Goal: Transaction & Acquisition: Book appointment/travel/reservation

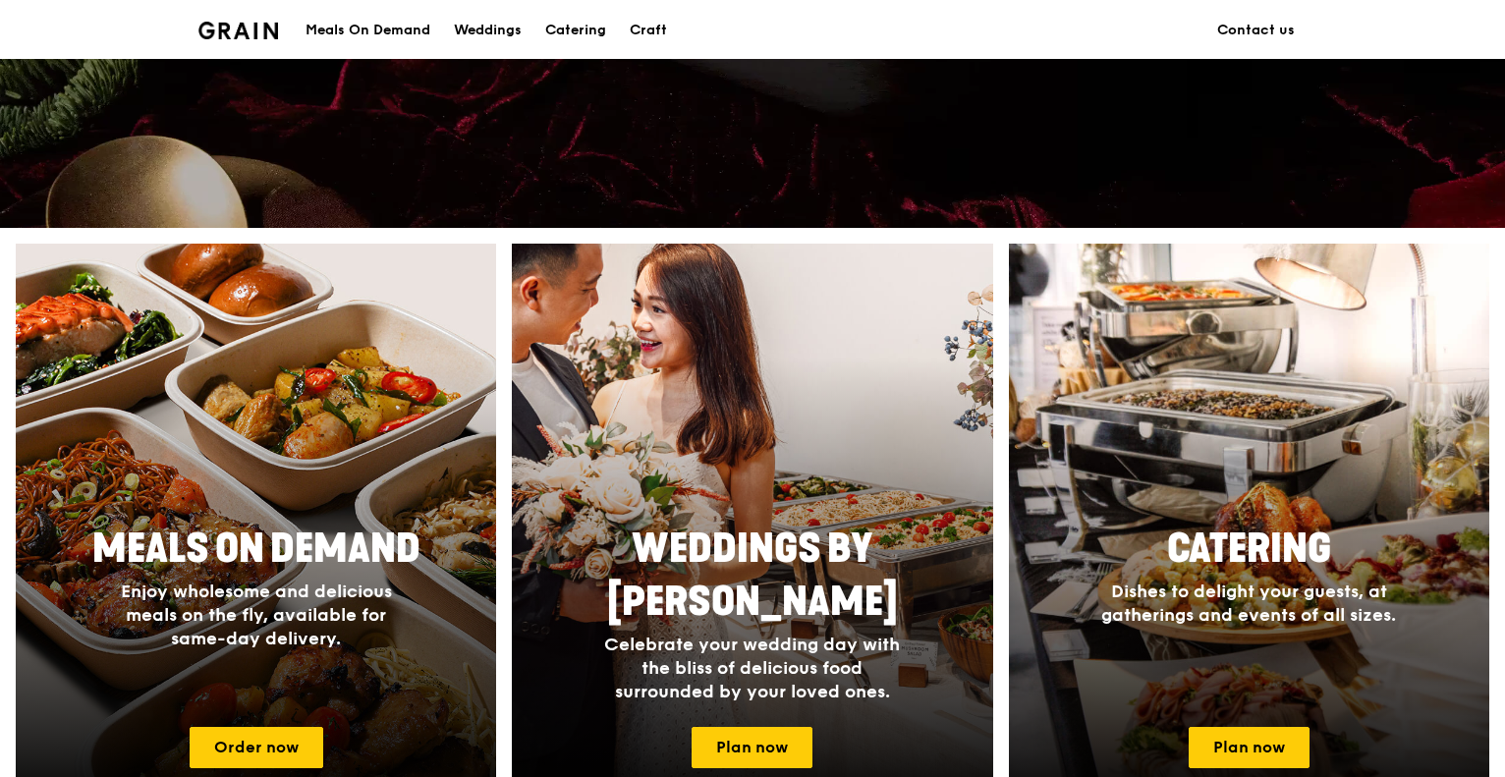
scroll to position [785, 0]
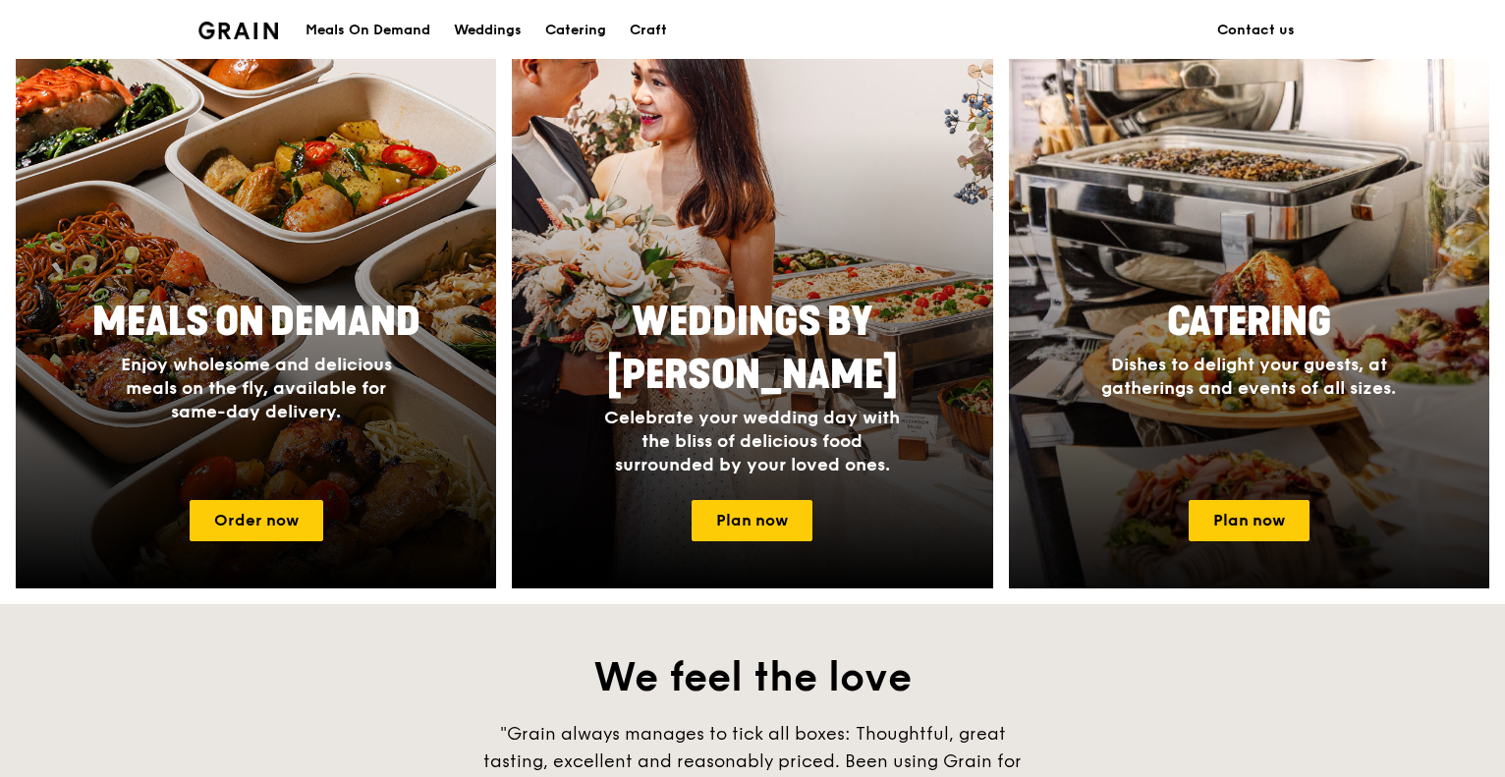
click at [1256, 412] on div "Catering Dishes to delight your guests, at gatherings and events of all sizes." at bounding box center [1249, 386] width 481 height 197
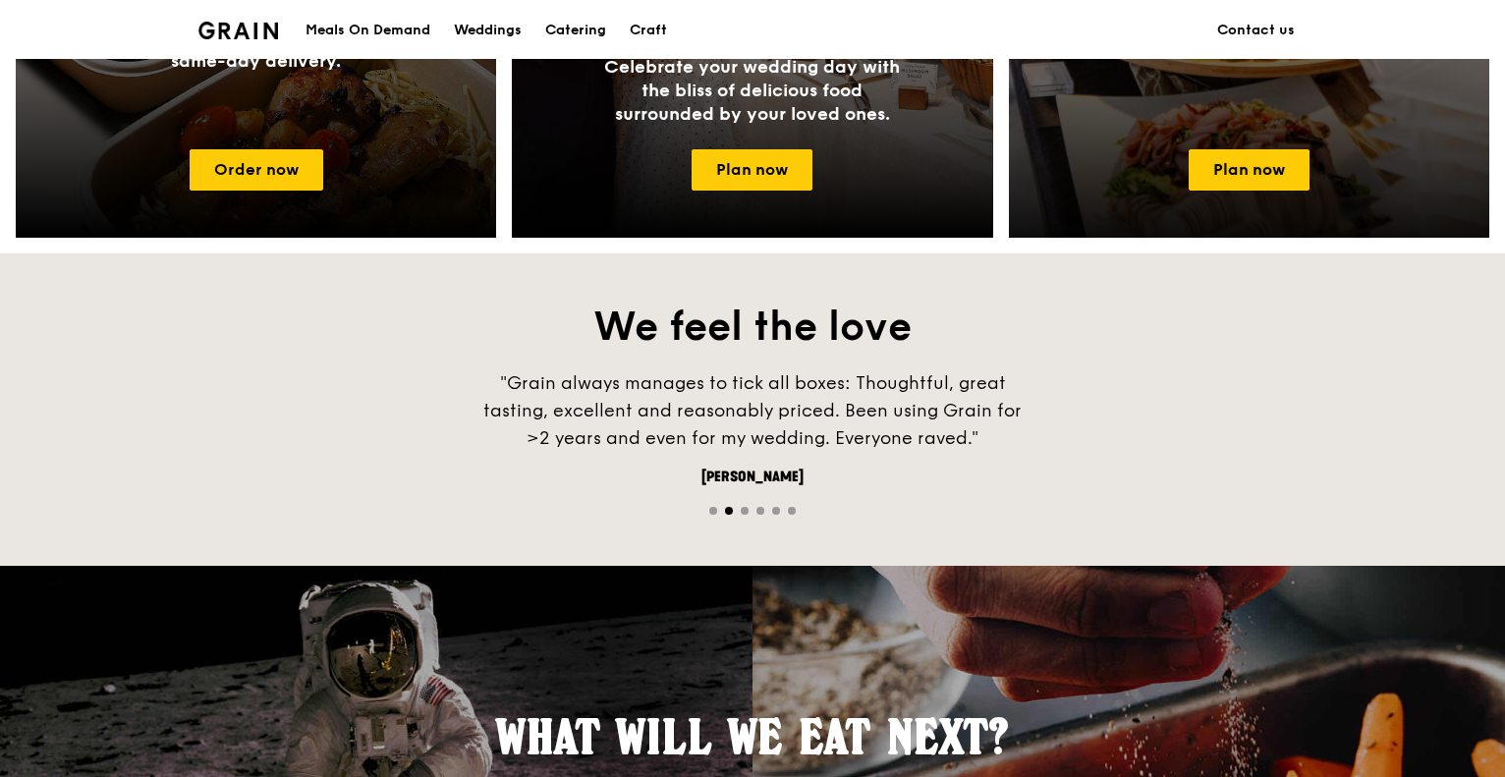
scroll to position [1152, 0]
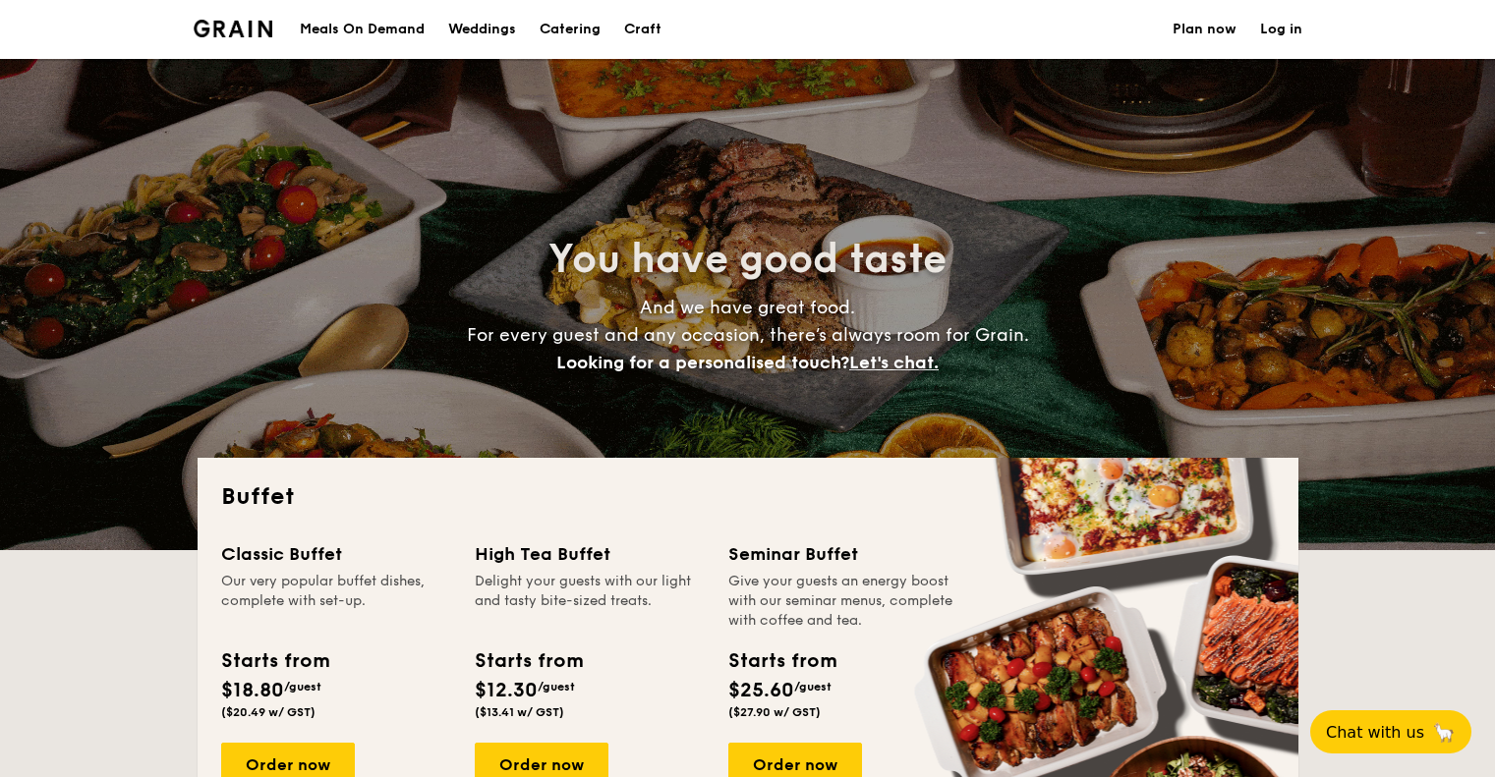
select select
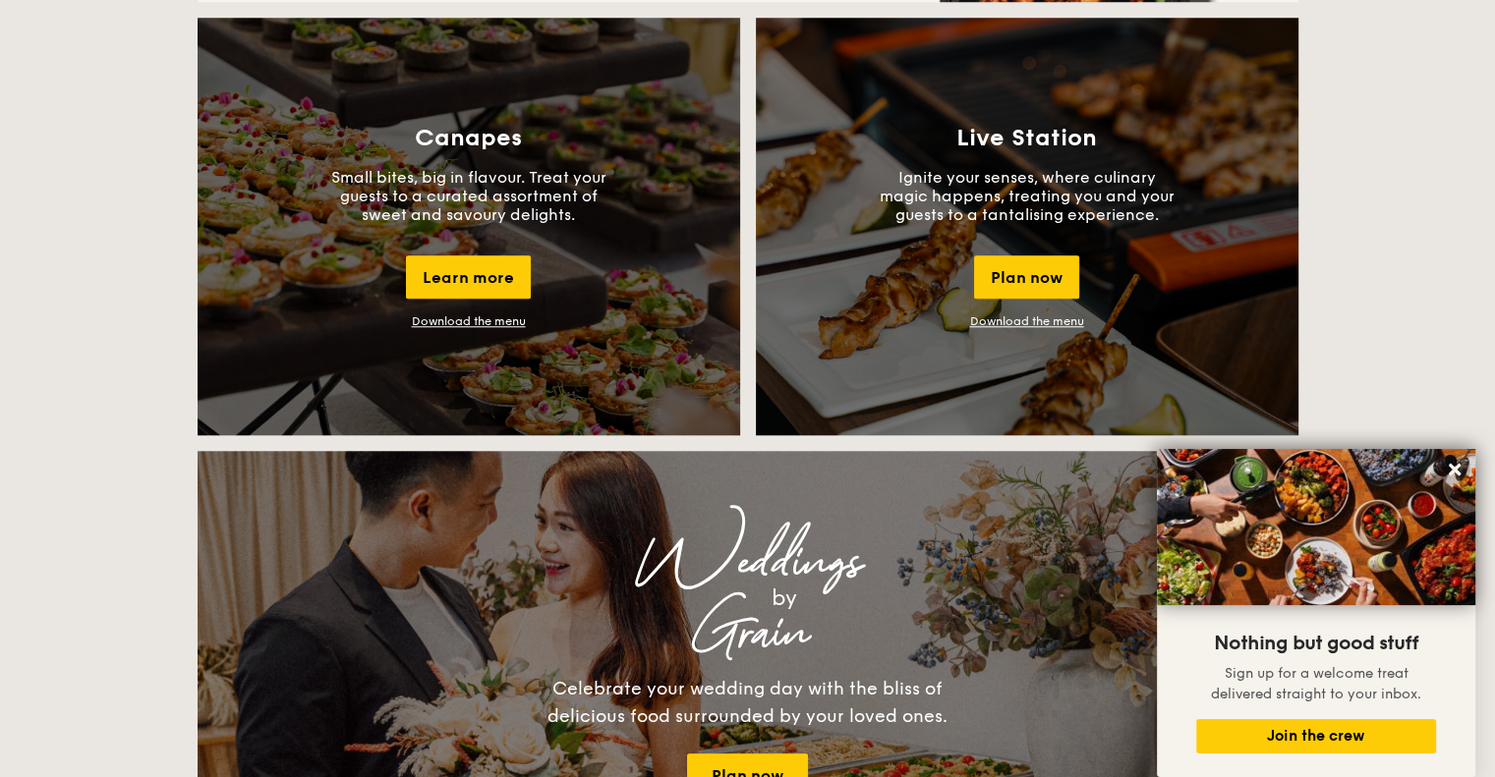
scroll to position [1739, 0]
click at [1450, 467] on icon at bounding box center [1454, 470] width 12 height 12
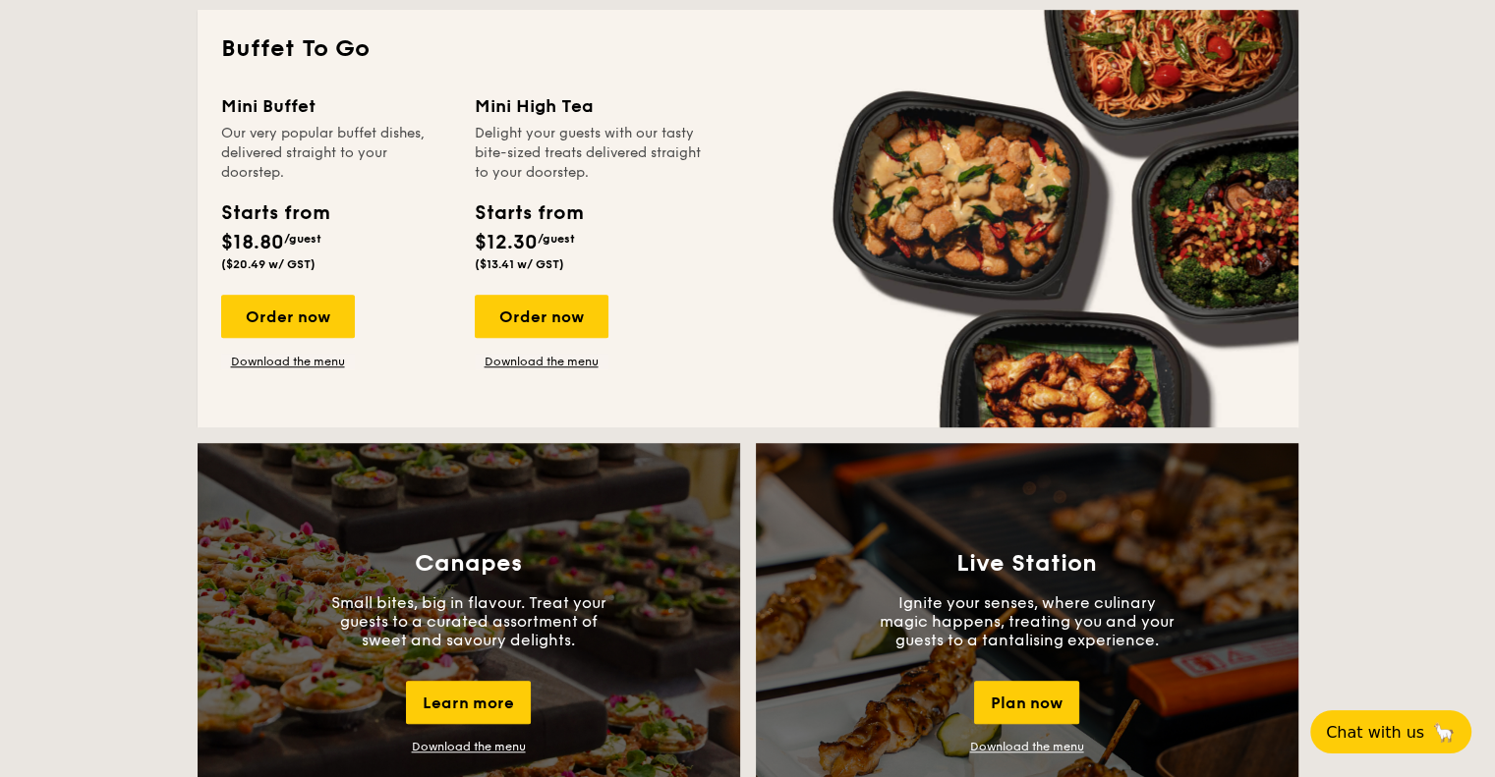
scroll to position [1316, 0]
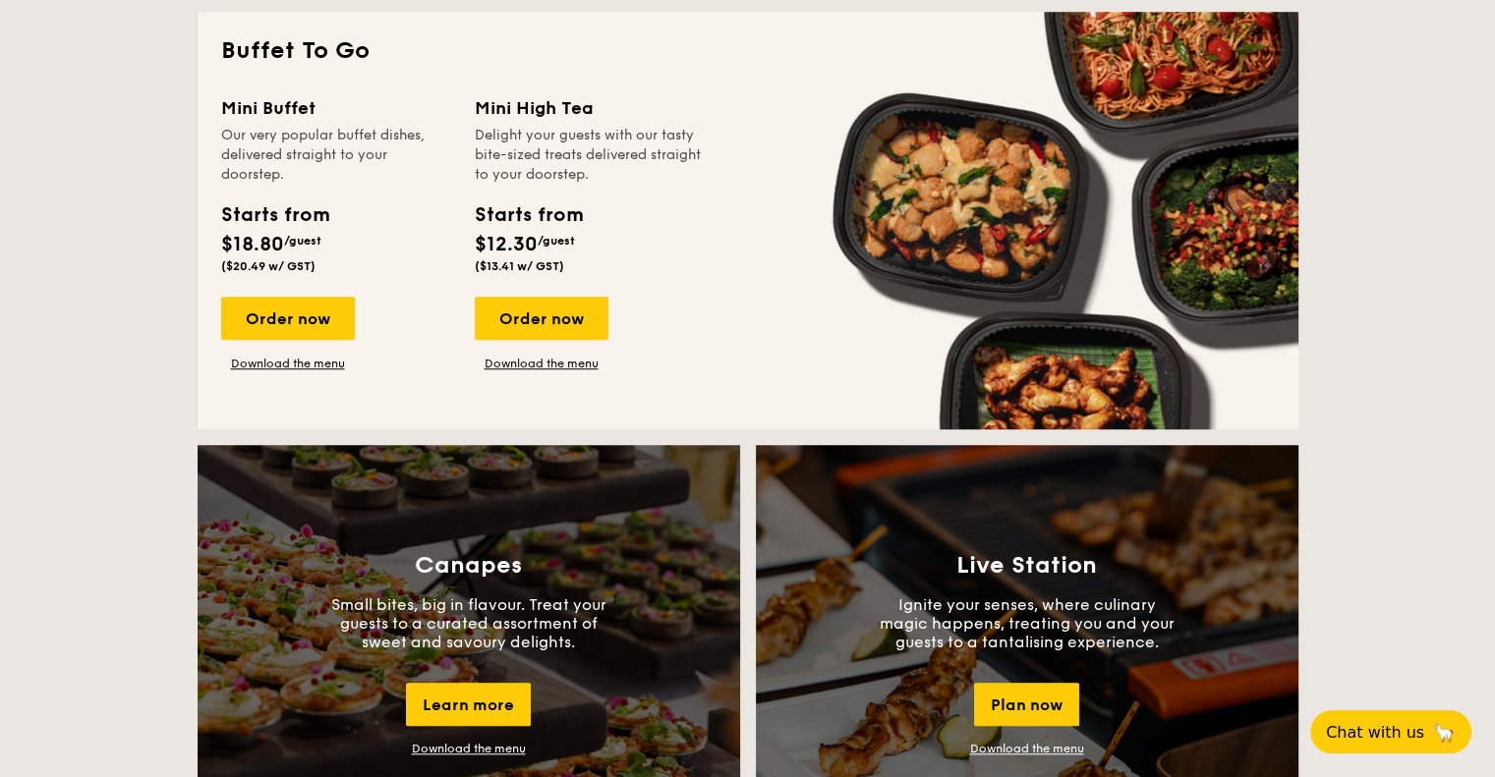
scroll to position [1315, 0]
